Goal: Information Seeking & Learning: Understand process/instructions

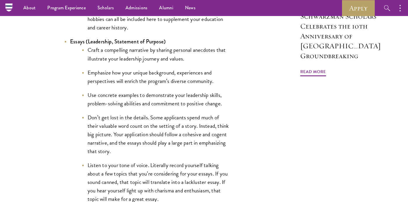
scroll to position [514, 0]
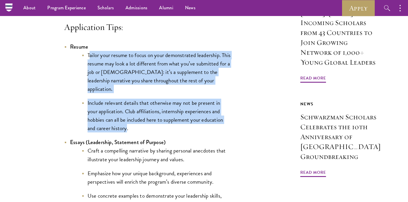
drag, startPoint x: 90, startPoint y: 64, endPoint x: 128, endPoint y: 130, distance: 75.8
click at [128, 130] on ul "Tailor your resume to focus on your demonstrated leadership. This resume may lo…" at bounding box center [150, 92] width 160 height 82
click at [128, 130] on li "Include relevant details that otherwise may not be present in your application.…" at bounding box center [156, 116] width 149 height 34
drag, startPoint x: 128, startPoint y: 130, endPoint x: 81, endPoint y: 68, distance: 77.6
click at [81, 68] on ul "Tailor your resume to focus on your demonstrated leadership. This resume may lo…" at bounding box center [150, 92] width 160 height 82
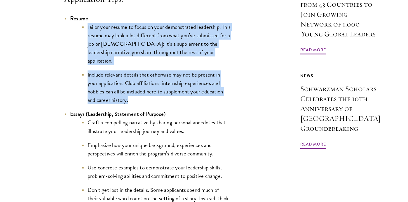
scroll to position [586, 0]
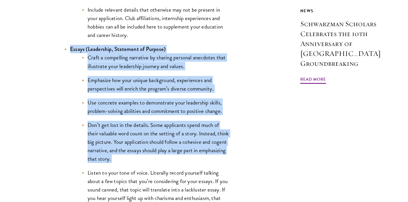
drag, startPoint x: 70, startPoint y: 67, endPoint x: 150, endPoint y: 164, distance: 125.3
click at [150, 164] on li "Essays (Leadership, Statement of Purpose) Craft a compelling narrative by shari…" at bounding box center [147, 143] width 166 height 197
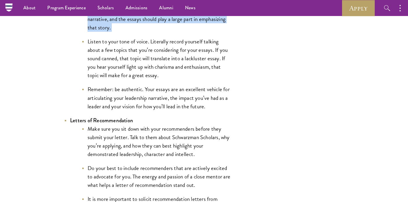
scroll to position [737, 0]
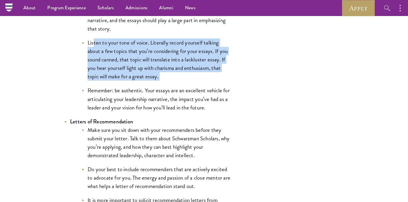
drag, startPoint x: 93, startPoint y: 42, endPoint x: 143, endPoint y: 85, distance: 65.7
click at [143, 85] on ul "Craft a compelling narrative by sharing personal anecdotes that illustrate your…" at bounding box center [150, 17] width 160 height 189
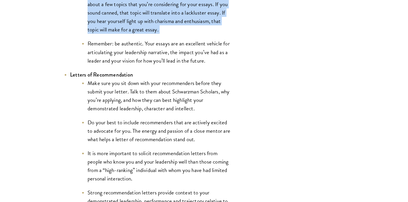
scroll to position [802, 0]
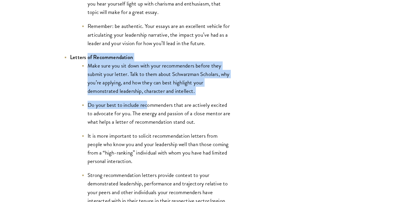
drag, startPoint x: 88, startPoint y: 61, endPoint x: 148, endPoint y: 106, distance: 75.8
click at [148, 106] on li "Letters of Recommendation Make sure you sit down with your recommenders before …" at bounding box center [147, 129] width 166 height 152
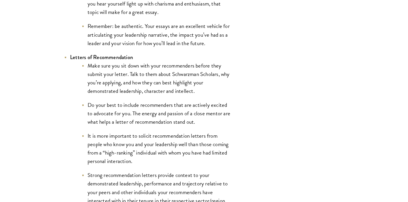
click at [138, 89] on li "Make sure you sit down with your recommenders before they submit your letter. T…" at bounding box center [156, 79] width 149 height 34
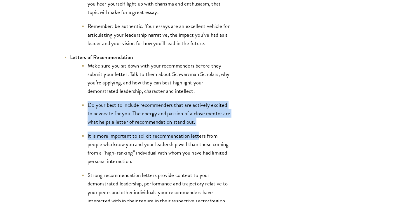
drag, startPoint x: 88, startPoint y: 103, endPoint x: 201, endPoint y: 139, distance: 119.0
click at [201, 139] on ul "Make sure you sit down with your recommenders before they submit your letter. T…" at bounding box center [150, 134] width 160 height 144
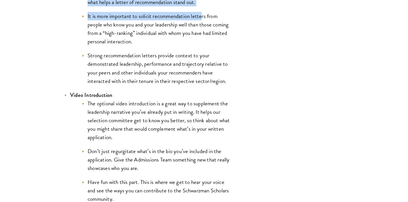
scroll to position [923, 0]
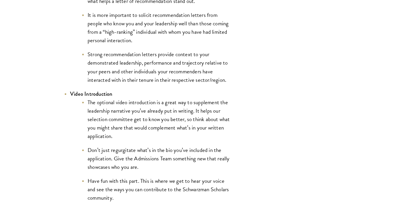
click at [127, 27] on li "It is more important to solicit recommendation letters from people who know you…" at bounding box center [156, 28] width 149 height 34
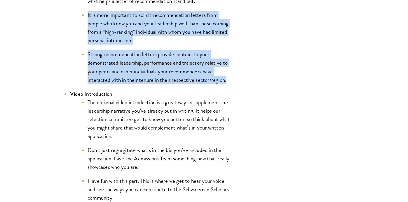
drag, startPoint x: 86, startPoint y: 15, endPoint x: 230, endPoint y: 87, distance: 160.6
click at [230, 87] on ul "Resume Tailor your resume to focus on your demonstrated leadership. This resume…" at bounding box center [147, 123] width 166 height 981
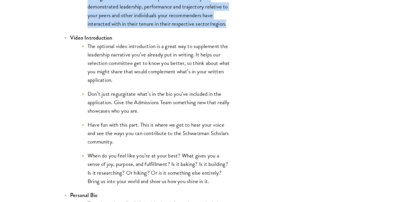
scroll to position [997, 0]
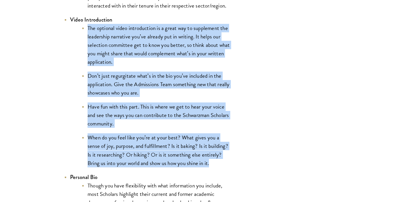
drag, startPoint x: 87, startPoint y: 29, endPoint x: 181, endPoint y: 169, distance: 168.6
click at [181, 169] on ul "Resume Tailor your resume to focus on your demonstrated leadership. This resume…" at bounding box center [147, 49] width 166 height 981
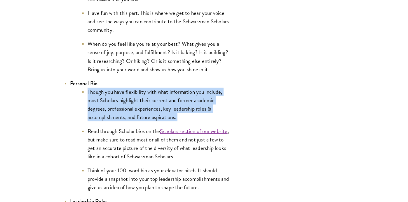
drag, startPoint x: 87, startPoint y: 93, endPoint x: 157, endPoint y: 121, distance: 75.1
click at [157, 121] on ul "Though you have flexibility with what information you include, most Scholars hi…" at bounding box center [150, 140] width 160 height 104
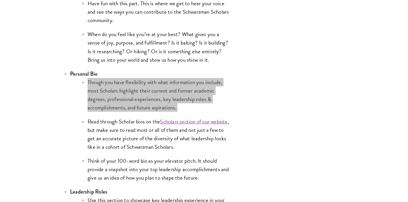
scroll to position [1104, 0]
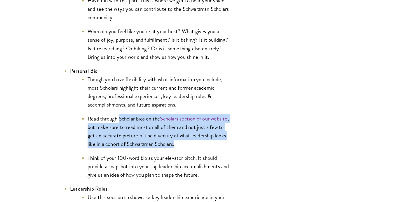
drag, startPoint x: 120, startPoint y: 119, endPoint x: 190, endPoint y: 147, distance: 75.9
click at [190, 147] on li "Read through Scholar bios on the Scholars section of our website , but make sur…" at bounding box center [156, 132] width 149 height 34
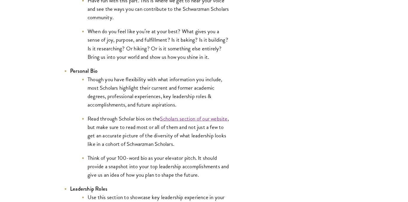
scroll to position [1104, 0]
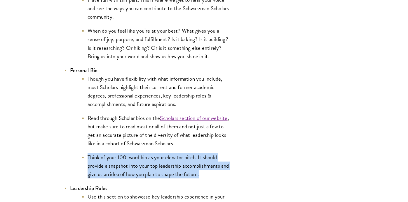
drag, startPoint x: 198, startPoint y: 177, endPoint x: 82, endPoint y: 155, distance: 118.1
click at [82, 155] on li "Think of your 100-word bio as your elevator pitch. It should provide a snapshot…" at bounding box center [156, 165] width 149 height 25
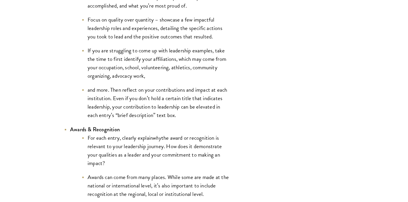
scroll to position [1359, 0]
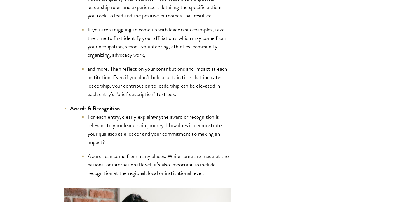
drag, startPoint x: 87, startPoint y: 116, endPoint x: 104, endPoint y: 143, distance: 32.6
click at [104, 143] on li "For each entry, clearly explain why the award or recognition is relevant to you…" at bounding box center [156, 130] width 149 height 34
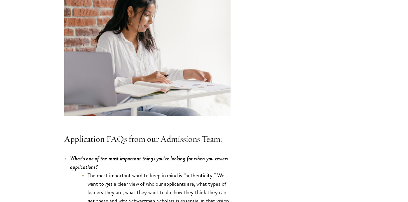
scroll to position [1604, 0]
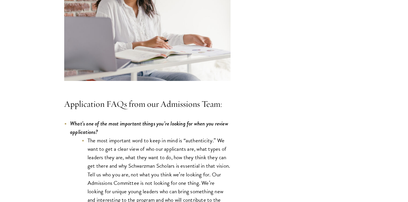
click at [99, 147] on li "The most important word to keep in mind is “authenticity.” We want to get a cle…" at bounding box center [156, 174] width 149 height 76
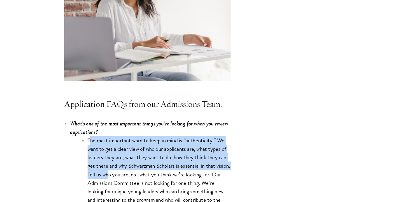
drag, startPoint x: 91, startPoint y: 142, endPoint x: 124, endPoint y: 169, distance: 42.5
click at [124, 169] on li "The most important word to keep in mind is “authenticity.” We want to get a cle…" at bounding box center [156, 174] width 149 height 76
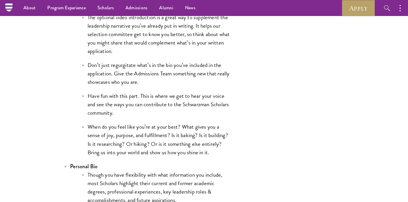
scroll to position [983, 0]
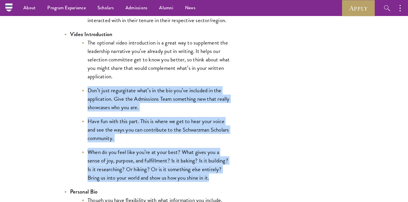
drag, startPoint x: 86, startPoint y: 89, endPoint x: 217, endPoint y: 178, distance: 157.7
click at [217, 178] on ul "The optional video introduction is a great way to supplement the leadership nar…" at bounding box center [150, 110] width 160 height 144
click at [217, 178] on li "When do you feel like you’re at your best? What gives you a sense of joy, purpo…" at bounding box center [156, 165] width 149 height 34
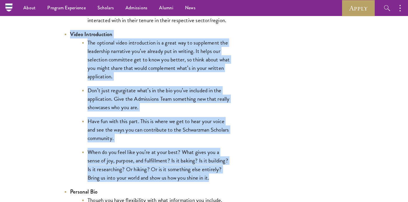
drag, startPoint x: 212, startPoint y: 178, endPoint x: 56, endPoint y: 34, distance: 212.2
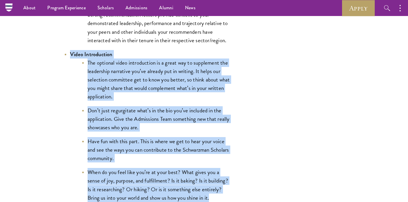
scroll to position [962, 0]
click at [152, 52] on li "Video Introduction The optional video introduction is a great way to supplement…" at bounding box center [147, 126] width 166 height 152
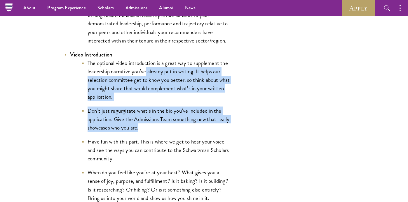
drag, startPoint x: 145, startPoint y: 71, endPoint x: 140, endPoint y: 129, distance: 58.8
click at [140, 129] on ul "The optional video introduction is a great way to supplement the leadership nar…" at bounding box center [150, 131] width 160 height 144
